Goal: Entertainment & Leisure: Browse casually

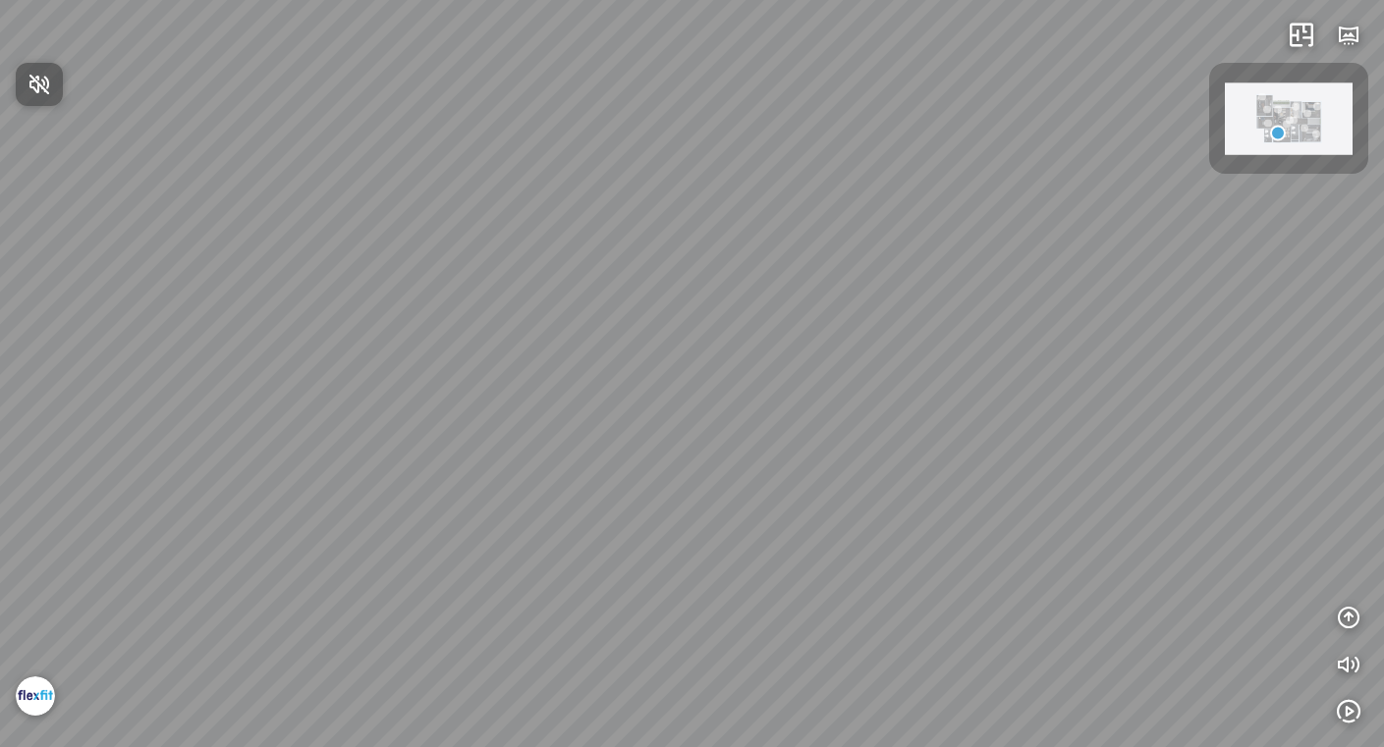
drag, startPoint x: 766, startPoint y: 446, endPoint x: 419, endPoint y: 425, distance: 347.3
click at [430, 426] on div at bounding box center [692, 373] width 1384 height 747
drag, startPoint x: 808, startPoint y: 580, endPoint x: 1123, endPoint y: 652, distance: 322.6
click at [1124, 652] on div at bounding box center [692, 373] width 1384 height 747
drag, startPoint x: 694, startPoint y: 468, endPoint x: 1283, endPoint y: 393, distance: 593.1
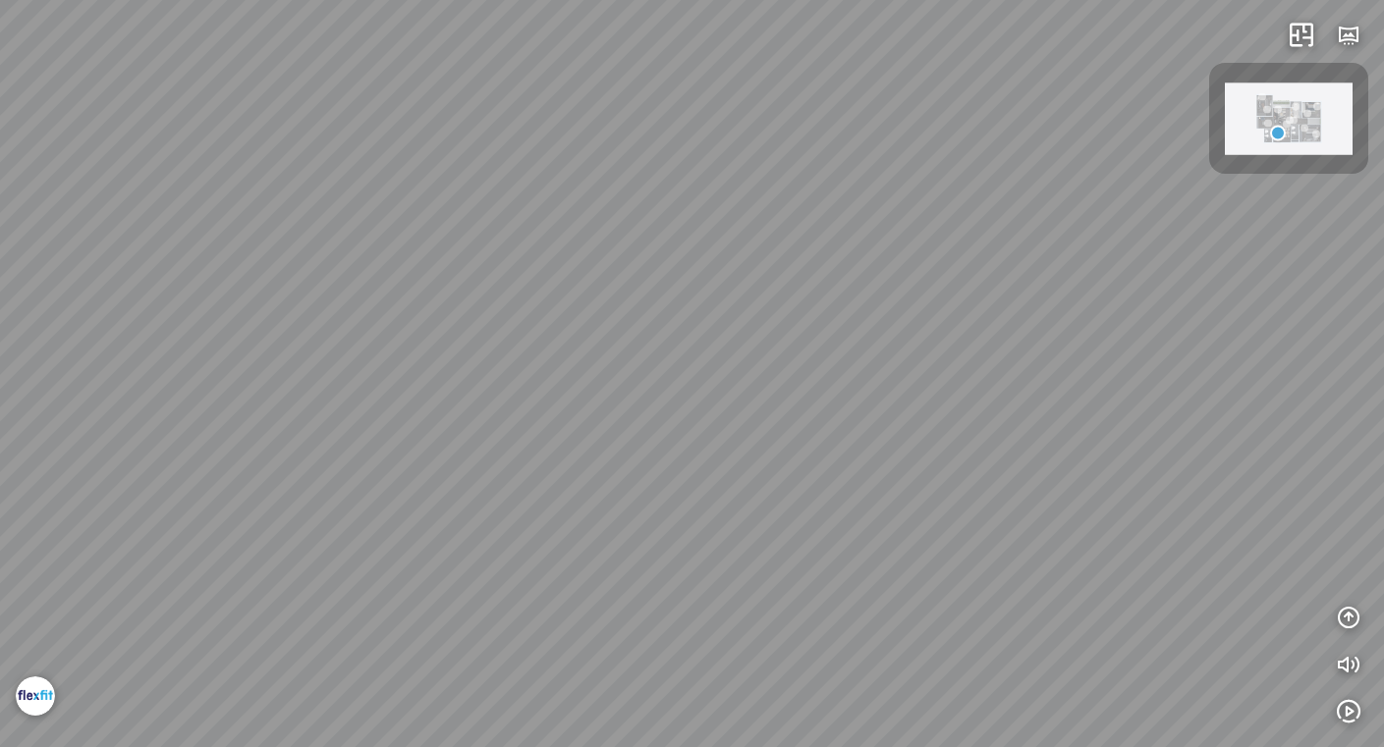
click at [1276, 395] on div at bounding box center [692, 373] width 1384 height 747
drag, startPoint x: 662, startPoint y: 415, endPoint x: 1030, endPoint y: 353, distance: 373.7
click at [1030, 353] on div at bounding box center [692, 373] width 1384 height 747
drag, startPoint x: 469, startPoint y: 414, endPoint x: 230, endPoint y: 205, distance: 317.5
click at [321, 207] on div at bounding box center [692, 373] width 1384 height 747
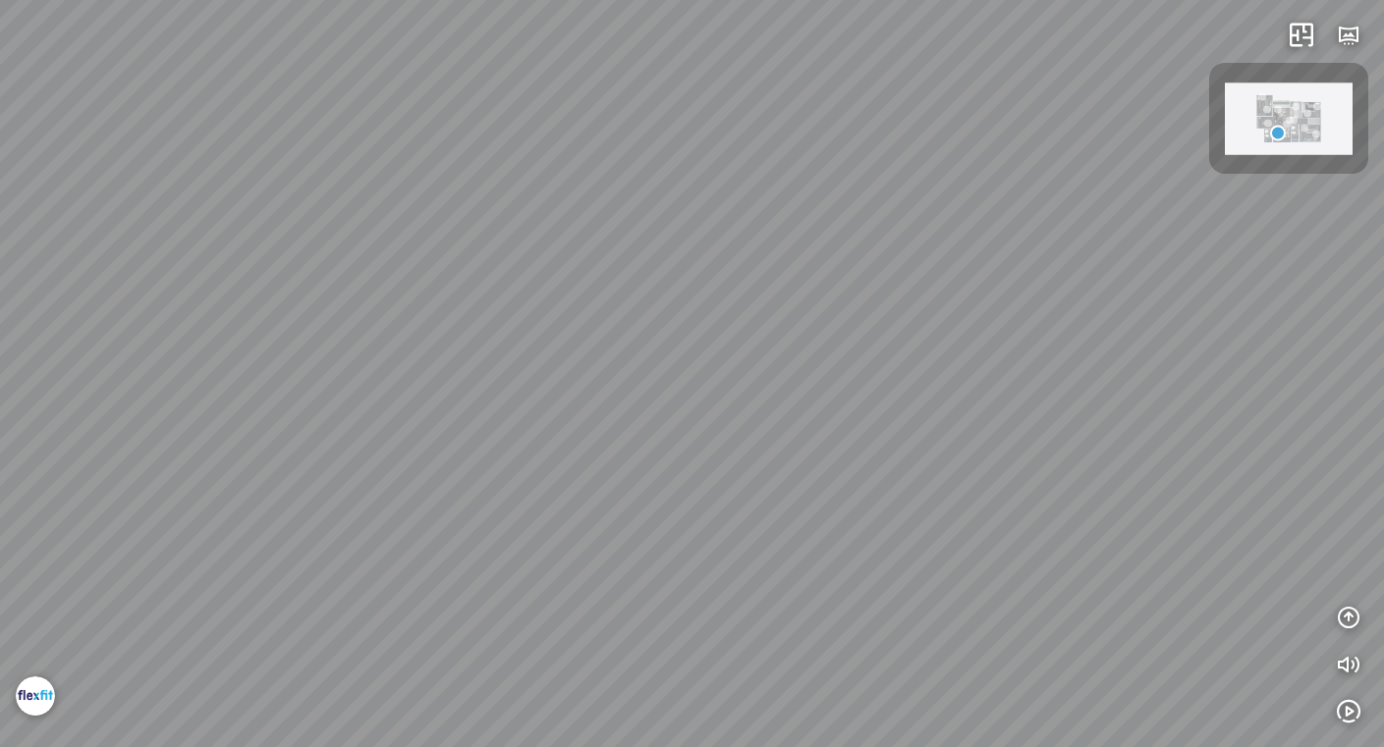
drag, startPoint x: 878, startPoint y: 347, endPoint x: 205, endPoint y: 510, distance: 692.3
click at [220, 473] on div at bounding box center [692, 373] width 1384 height 747
drag, startPoint x: 625, startPoint y: 481, endPoint x: 351, endPoint y: 586, distance: 293.5
click at [351, 586] on div at bounding box center [692, 373] width 1384 height 747
drag, startPoint x: 658, startPoint y: 469, endPoint x: 482, endPoint y: 477, distance: 176.0
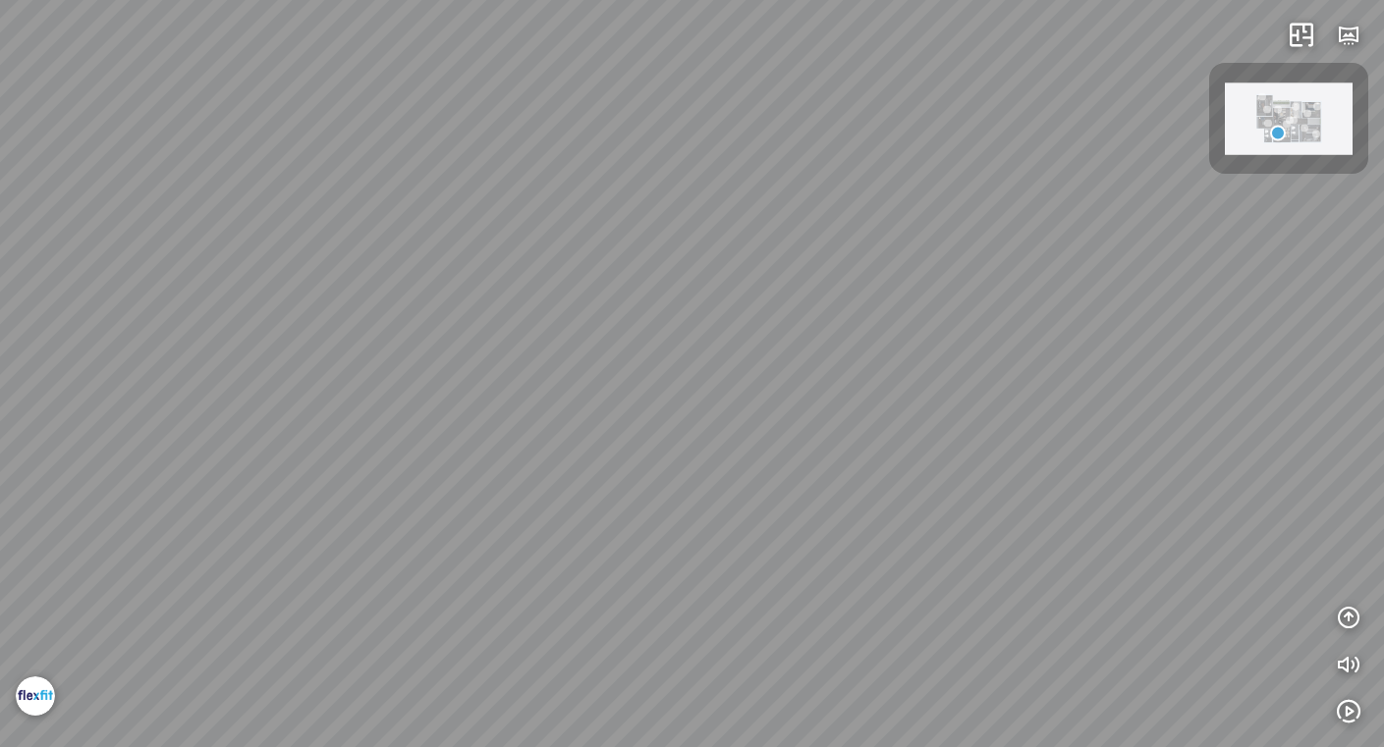
click at [482, 477] on div at bounding box center [692, 373] width 1384 height 747
drag, startPoint x: 899, startPoint y: 466, endPoint x: 890, endPoint y: 482, distance: 18.9
click at [890, 482] on div at bounding box center [692, 373] width 1384 height 747
drag, startPoint x: 879, startPoint y: 482, endPoint x: 980, endPoint y: 578, distance: 139.0
click at [980, 578] on div at bounding box center [692, 373] width 1384 height 747
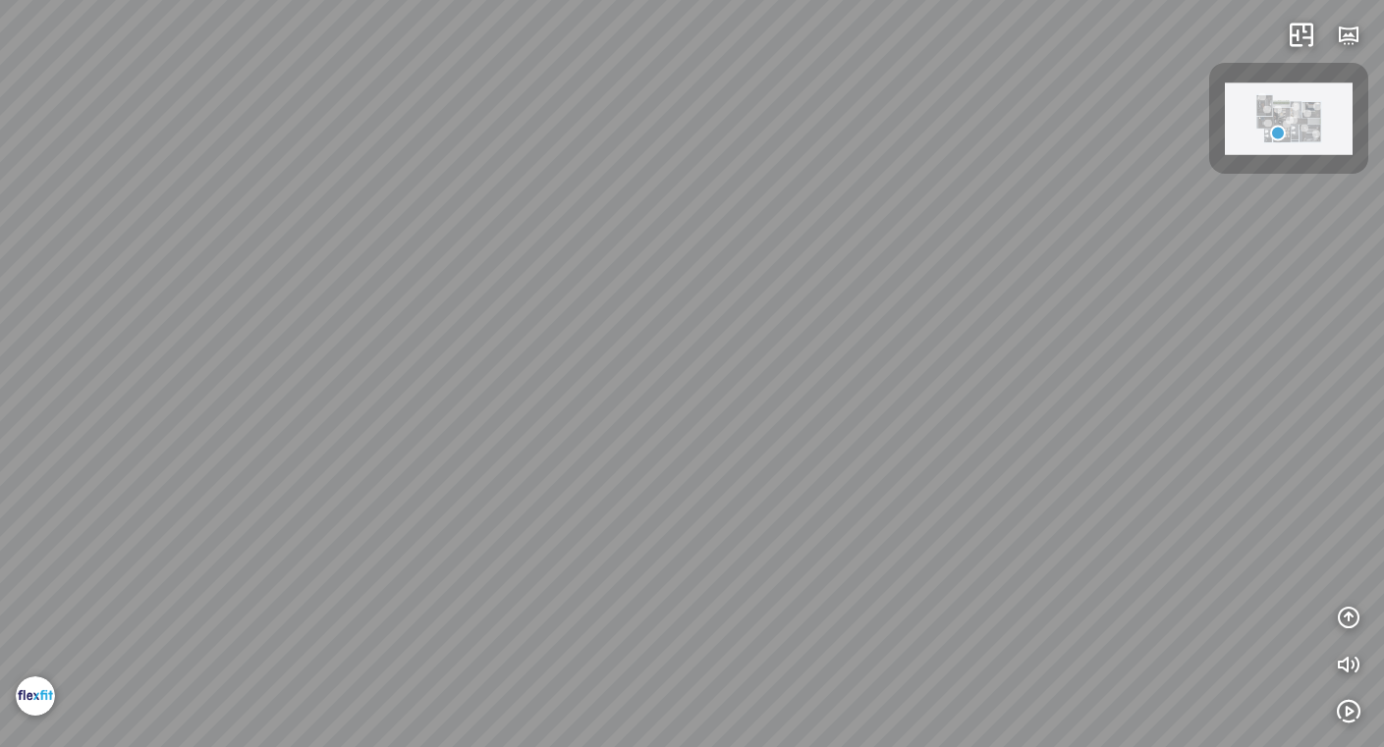
drag, startPoint x: 715, startPoint y: 450, endPoint x: 868, endPoint y: 480, distance: 156.2
click at [868, 480] on div at bounding box center [692, 373] width 1384 height 747
drag, startPoint x: 709, startPoint y: 473, endPoint x: 764, endPoint y: 456, distance: 57.8
click at [764, 456] on div at bounding box center [692, 373] width 1384 height 747
drag, startPoint x: 697, startPoint y: 459, endPoint x: 779, endPoint y: 450, distance: 82.0
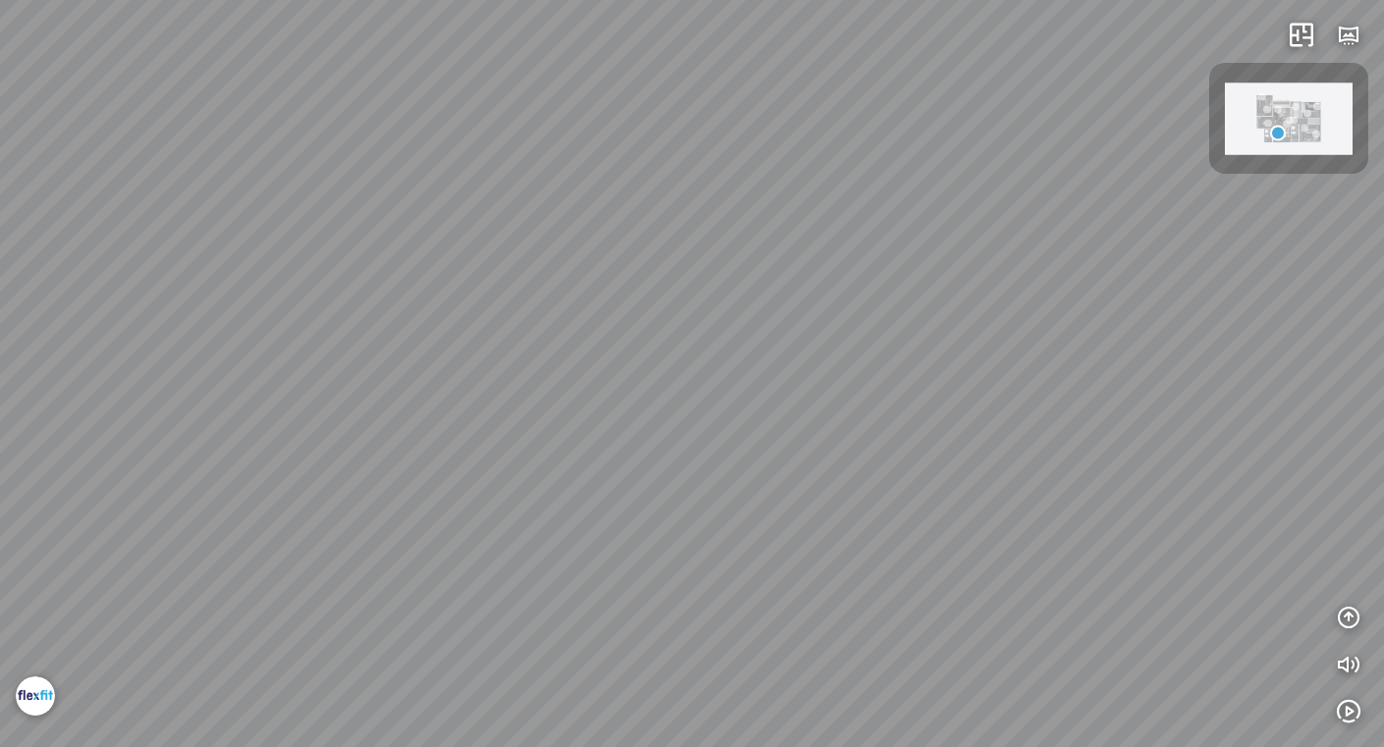
click at [779, 450] on div at bounding box center [692, 373] width 1384 height 747
